Goal: Task Accomplishment & Management: Use online tool/utility

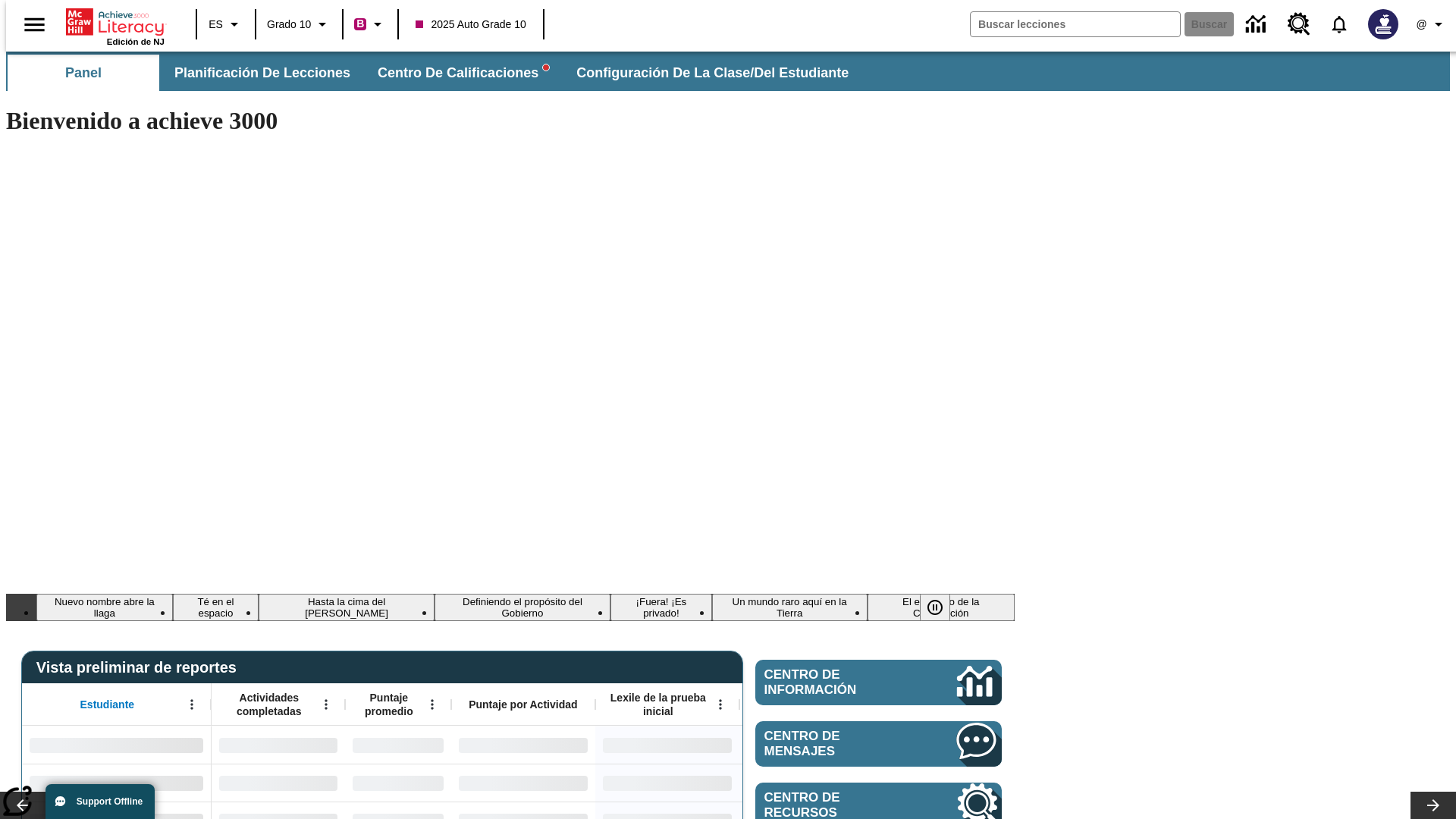
type input "-1"
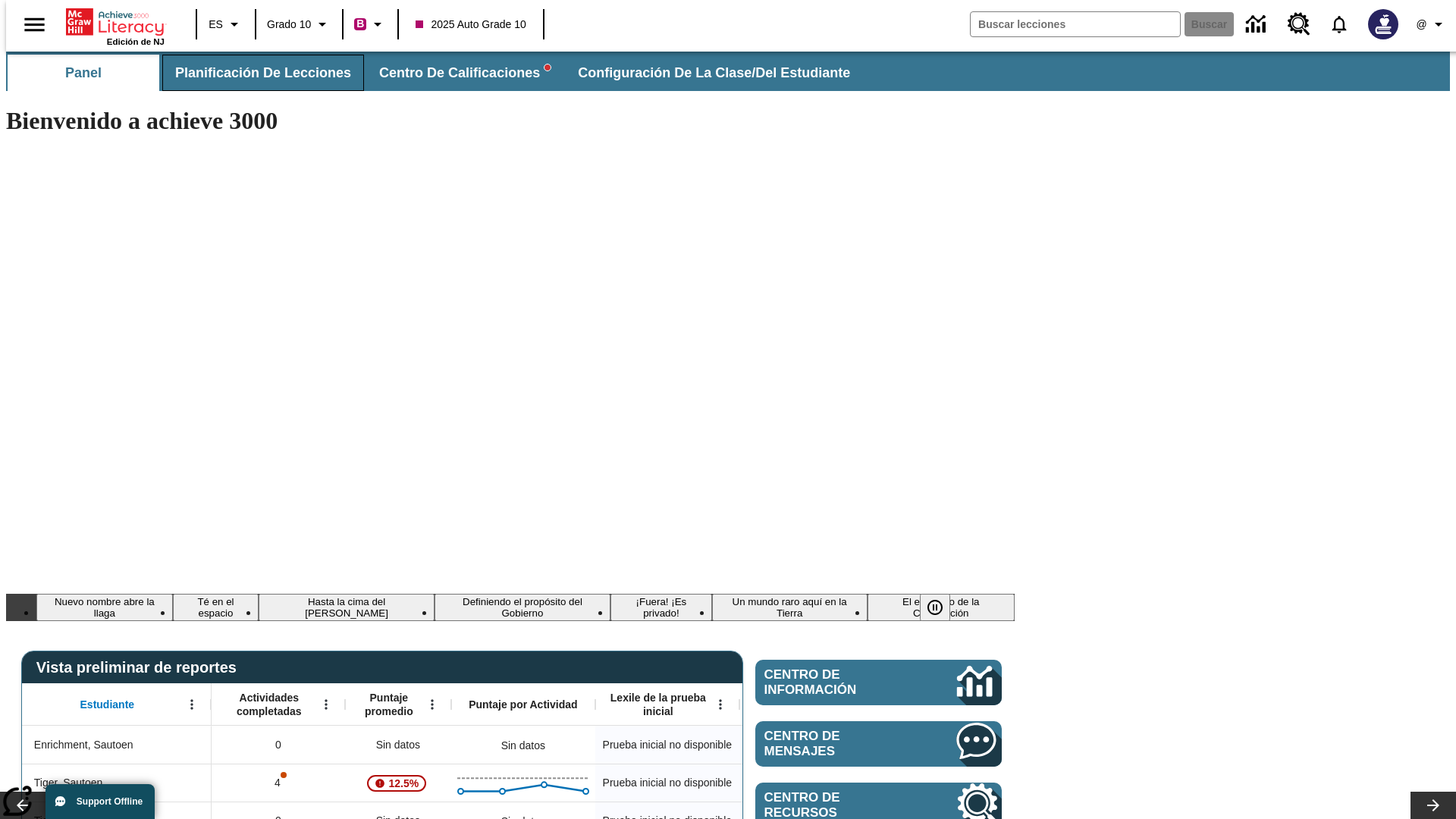
click at [254, 73] on span "Planificación de lecciones" at bounding box center [264, 73] width 176 height 17
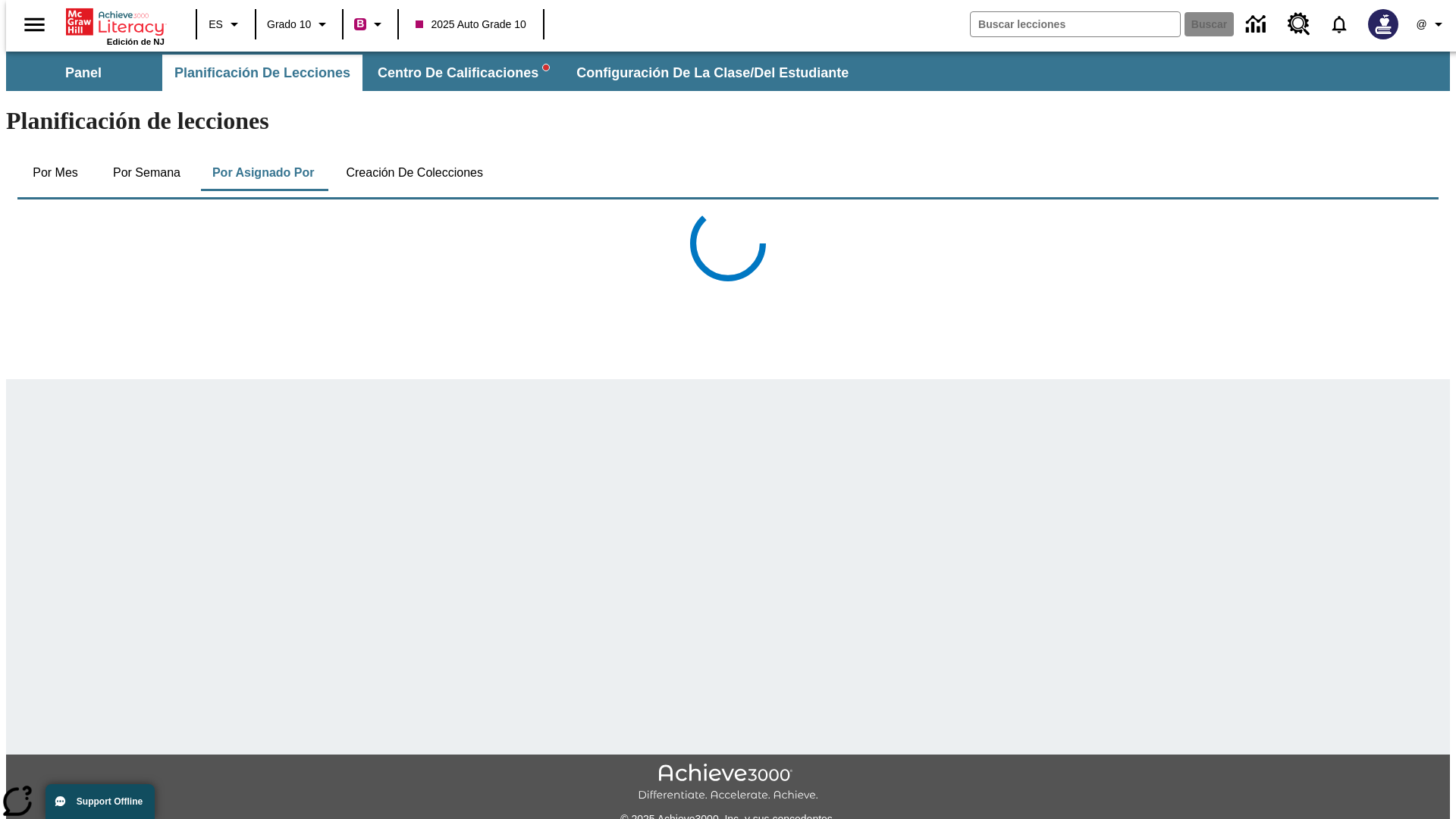
click at [411, 155] on button "Creación de colecciones" at bounding box center [414, 173] width 161 height 37
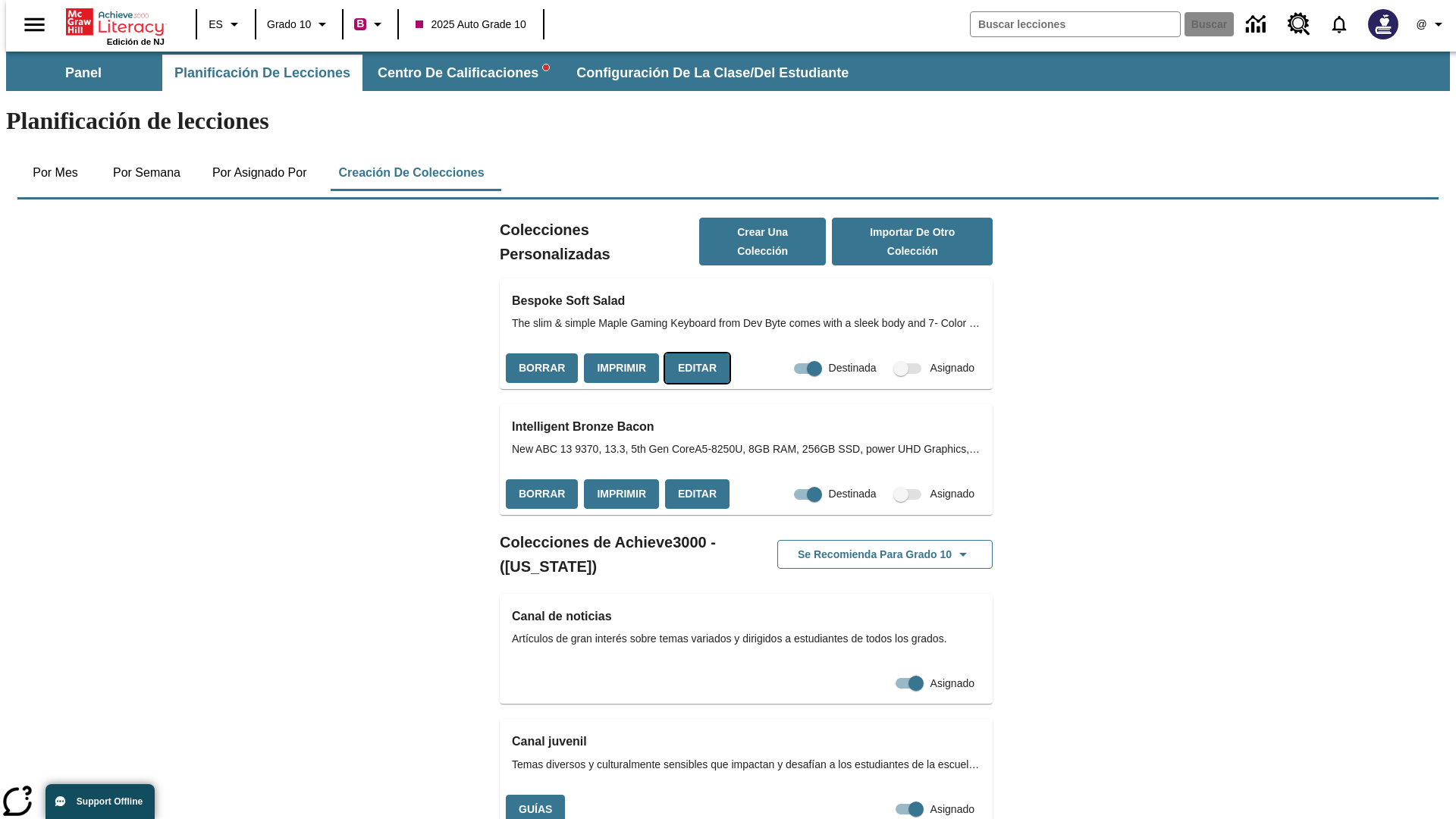
click at [693, 353] on button "Editar" at bounding box center [698, 368] width 65 height 30
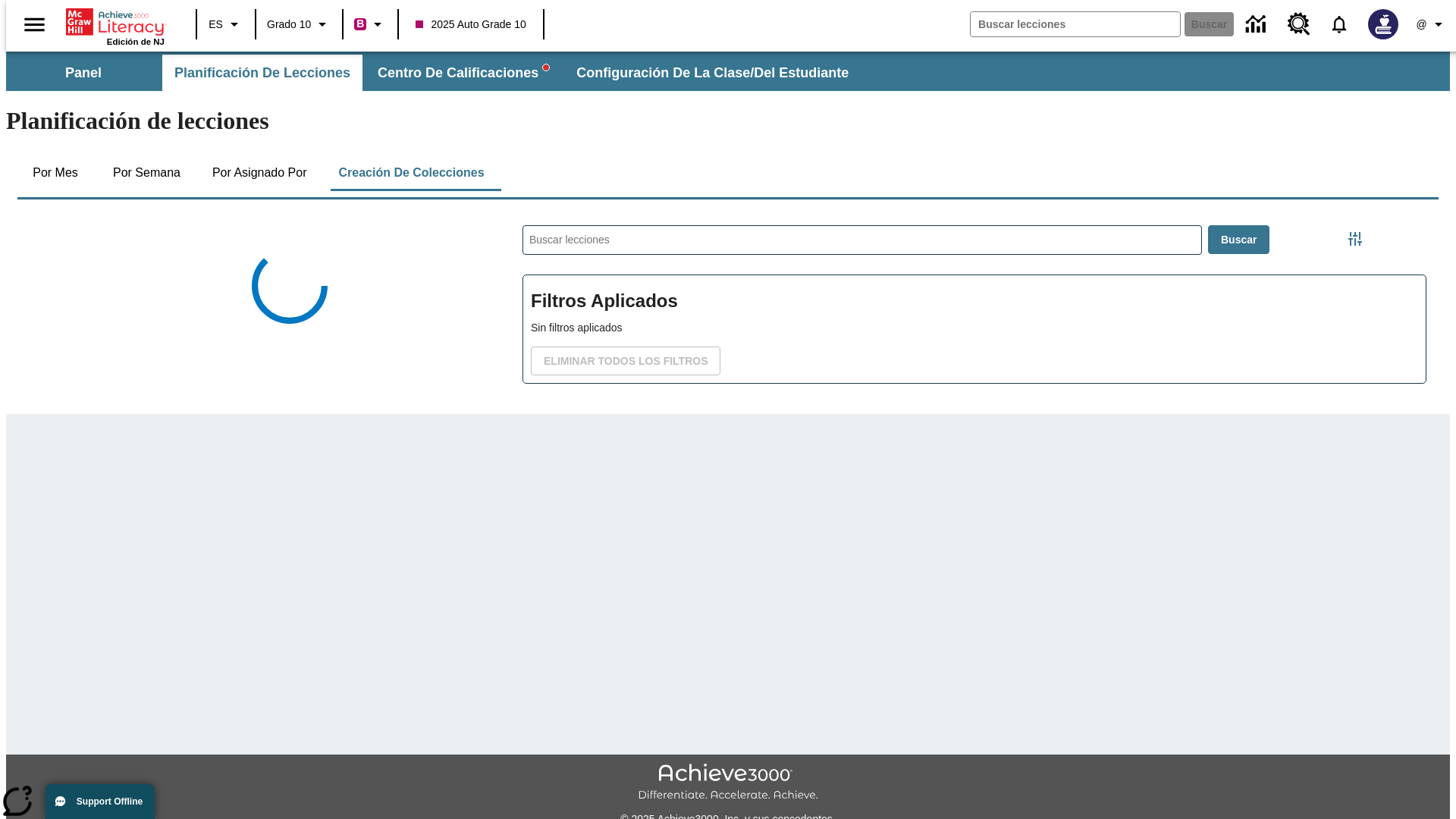
click at [387, 763] on body "Saltar al contenido principal Edición de NJ ES Grado 10 B 2025 Auto Grade 10 Bu…" at bounding box center [728, 451] width 1444 height 801
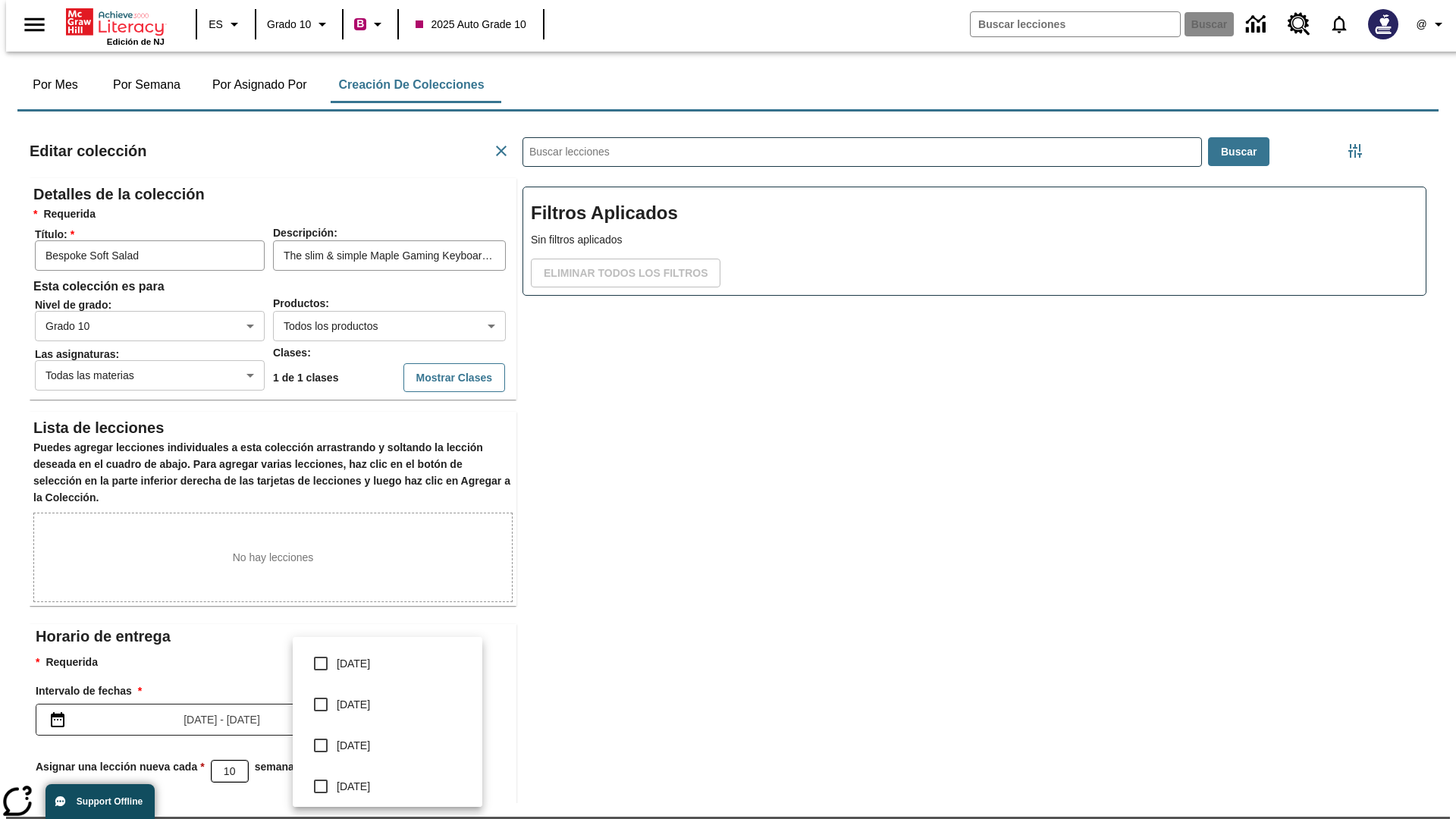
scroll to position [1, 1]
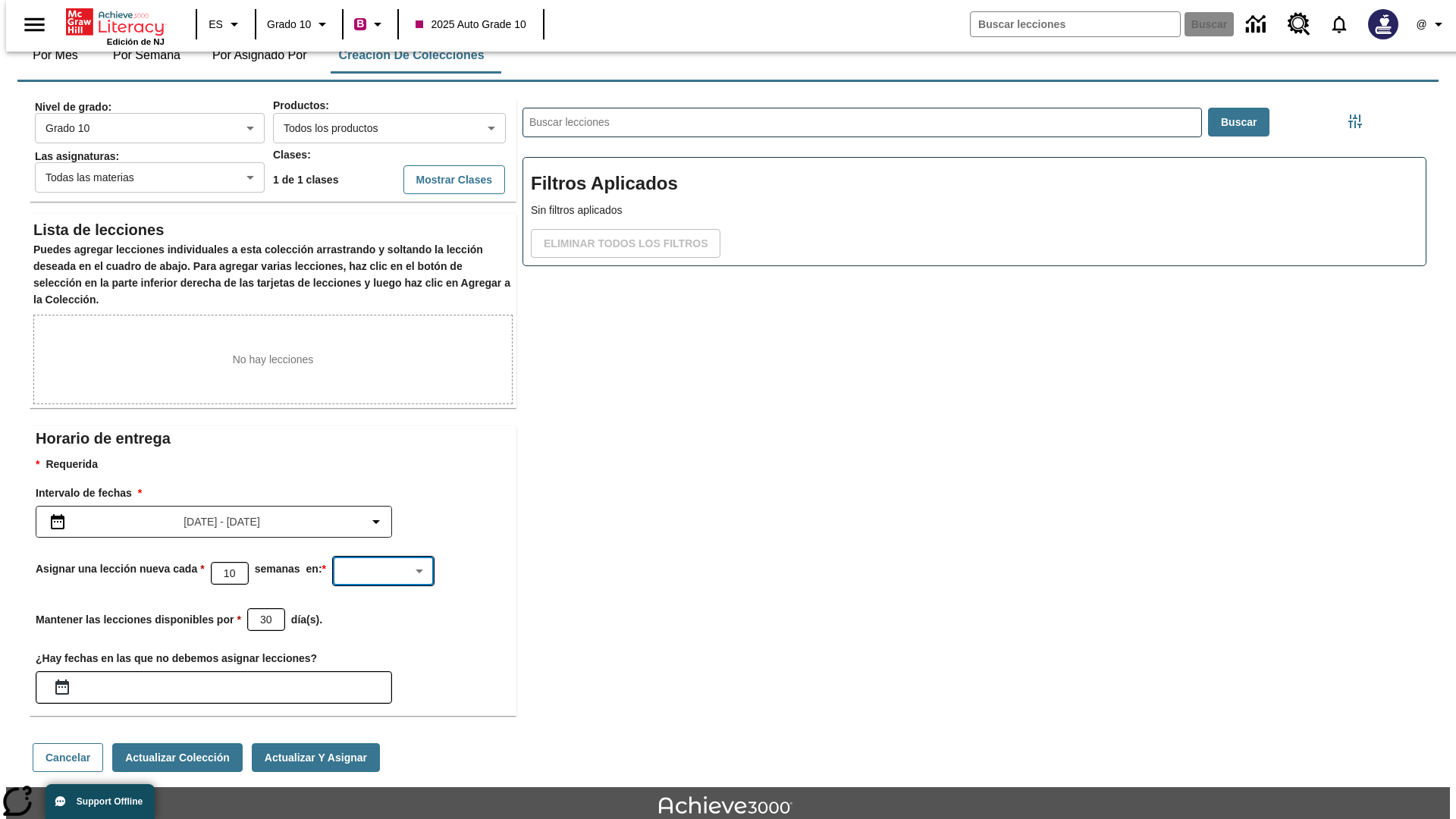
click at [387, 790] on body "Saltar al contenido principal Edición de NJ ES Grado 10 B 2025 Auto Grade 10 Bu…" at bounding box center [728, 410] width 1444 height 951
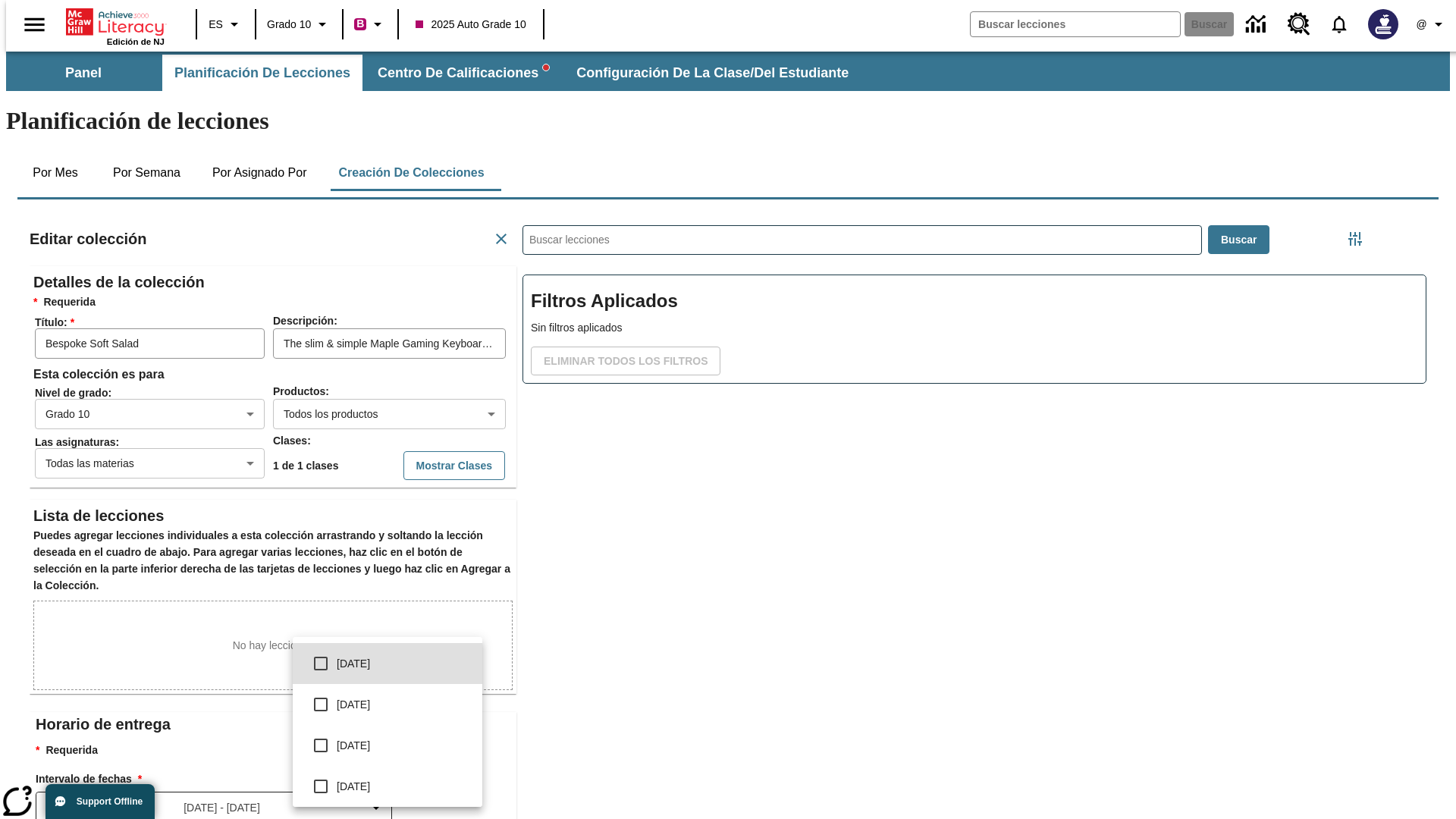
click at [321, 664] on input "checkbox" at bounding box center [321, 664] width 32 height 32
checkbox input "true"
type input "0"
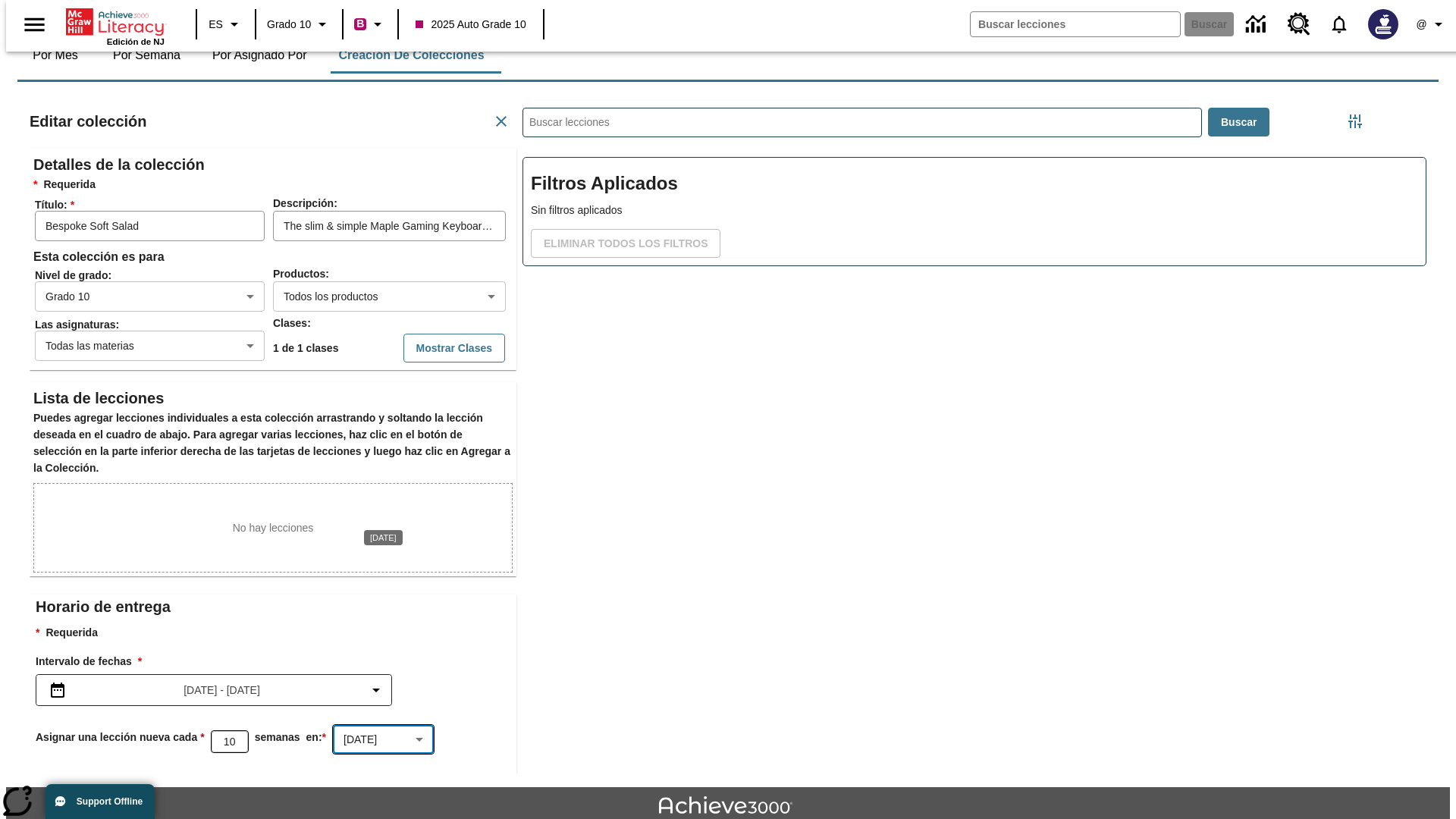
scroll to position [168, 0]
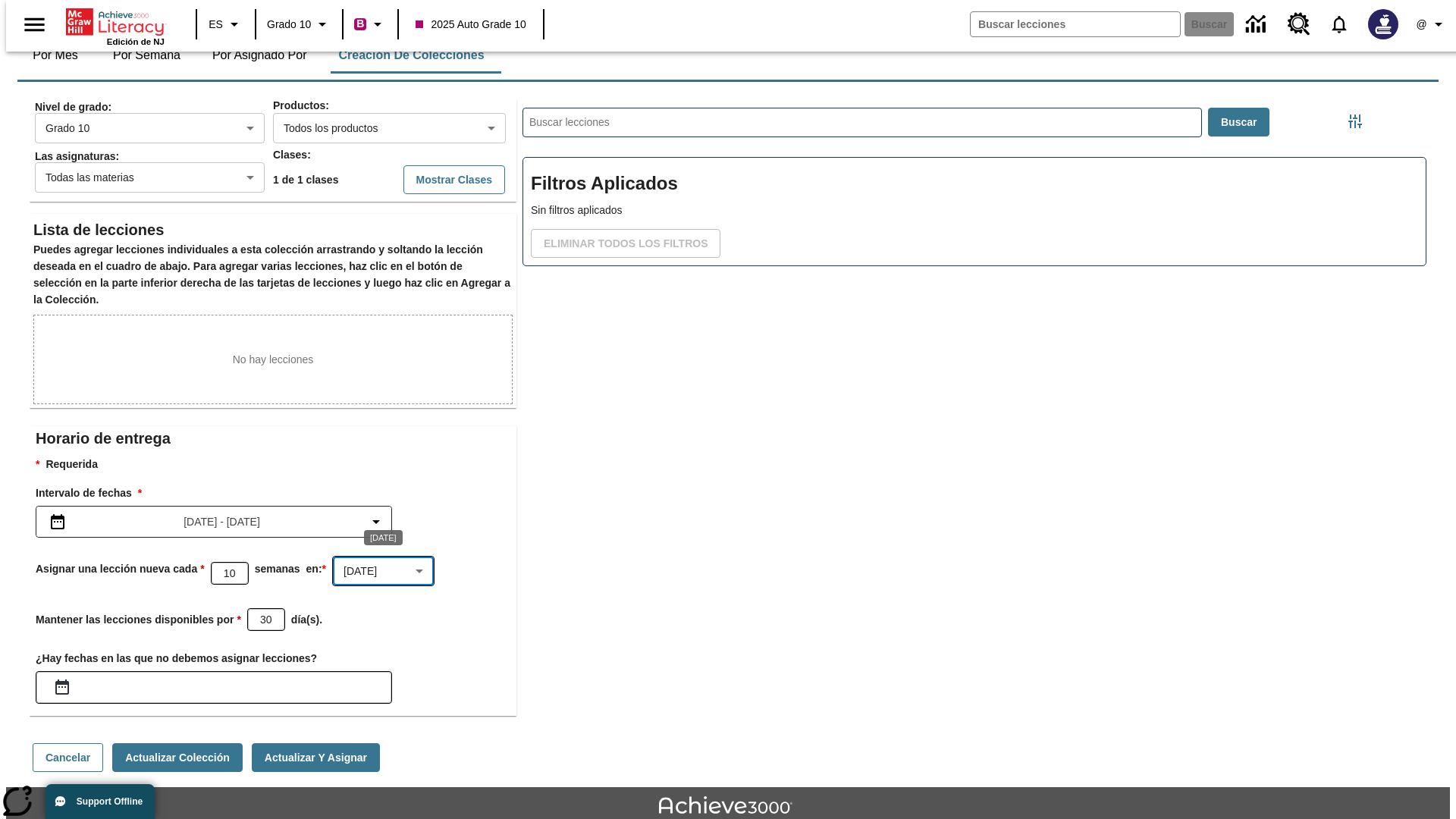
click at [387, 504] on body "Saltar al contenido principal Edición de NJ ES Grado 10 B 2025 Auto Grade 10 Bu…" at bounding box center [728, 410] width 1444 height 951
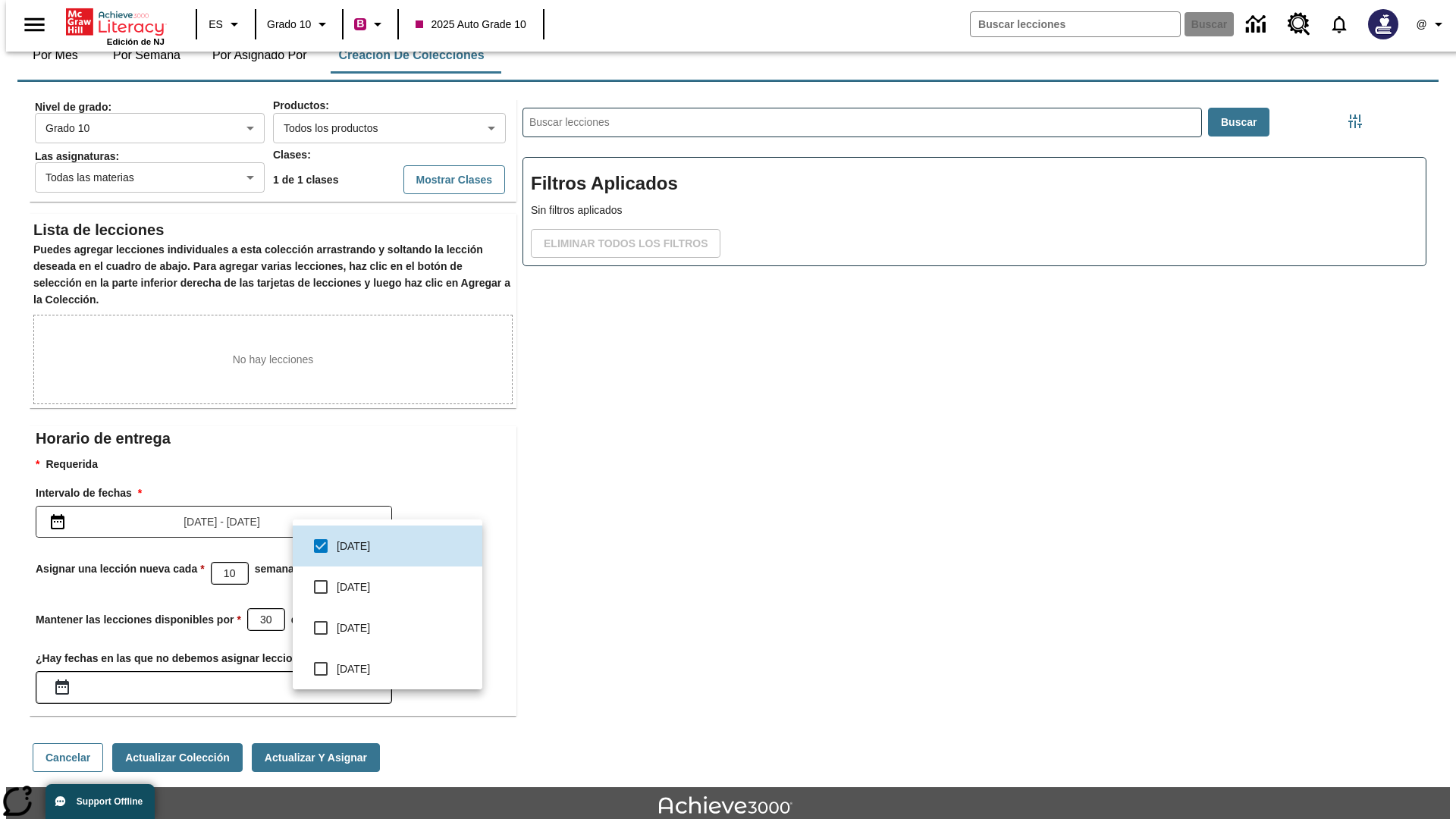
click at [321, 587] on input "checkbox" at bounding box center [321, 587] width 32 height 32
checkbox input "true"
type input "0,1"
